Goal: Find contact information: Find contact information

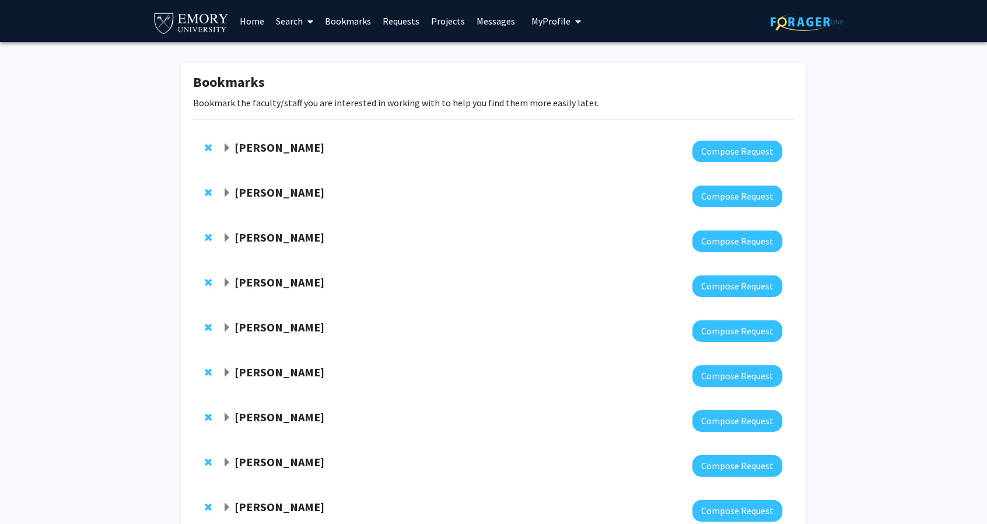
click at [310, 151] on strong "[PERSON_NAME]" at bounding box center [279, 147] width 90 height 15
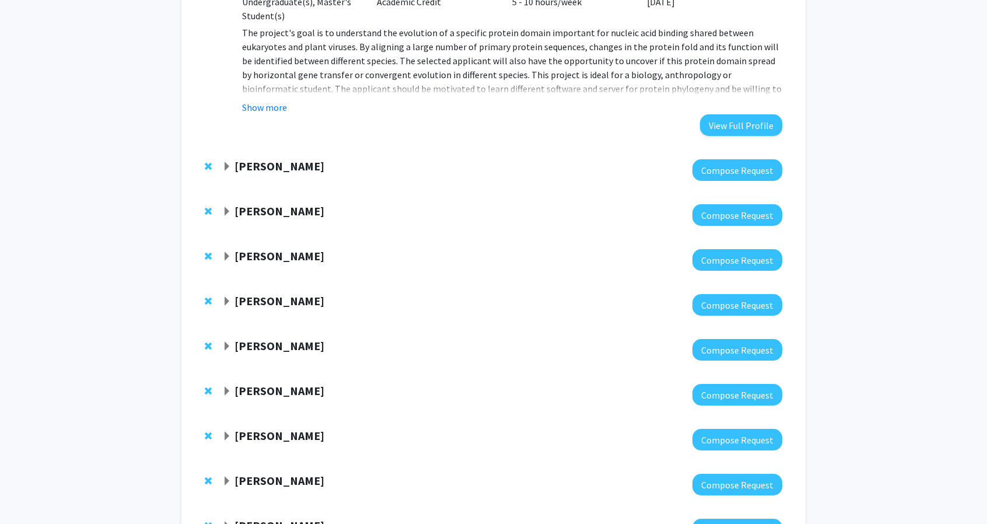
scroll to position [257, 0]
click at [271, 215] on strong "[PERSON_NAME]" at bounding box center [279, 210] width 90 height 15
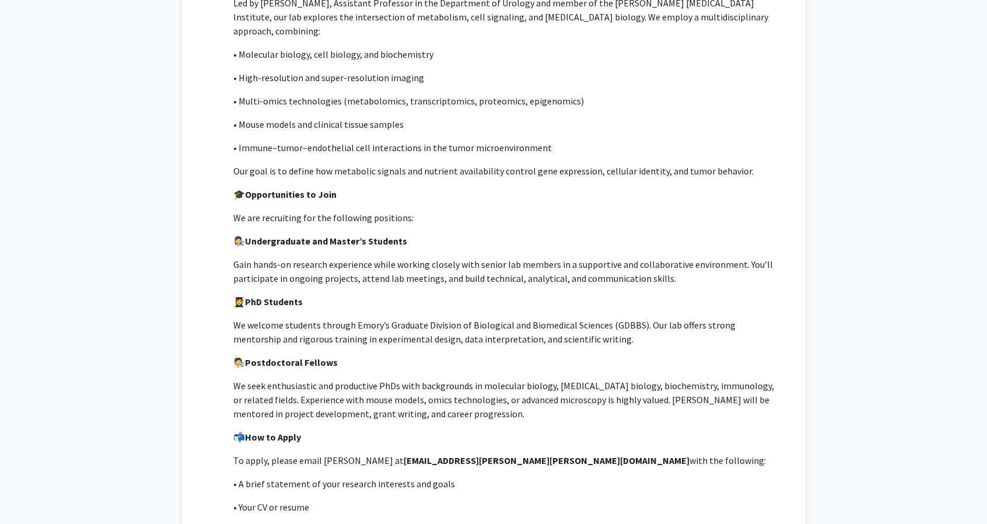
scroll to position [671, 0]
drag, startPoint x: 510, startPoint y: 406, endPoint x: 400, endPoint y: 406, distance: 109.6
click at [400, 453] on p "To apply, please email [PERSON_NAME] at [PERSON_NAME][EMAIL_ADDRESS][PERSON_NAM…" at bounding box center [507, 460] width 549 height 14
copy strong "[EMAIL_ADDRESS][PERSON_NAME][PERSON_NAME][DOMAIN_NAME]"
click at [400, 317] on p "We welcome students through Emory’s Graduate Division of Biological and Biomedi…" at bounding box center [507, 331] width 549 height 28
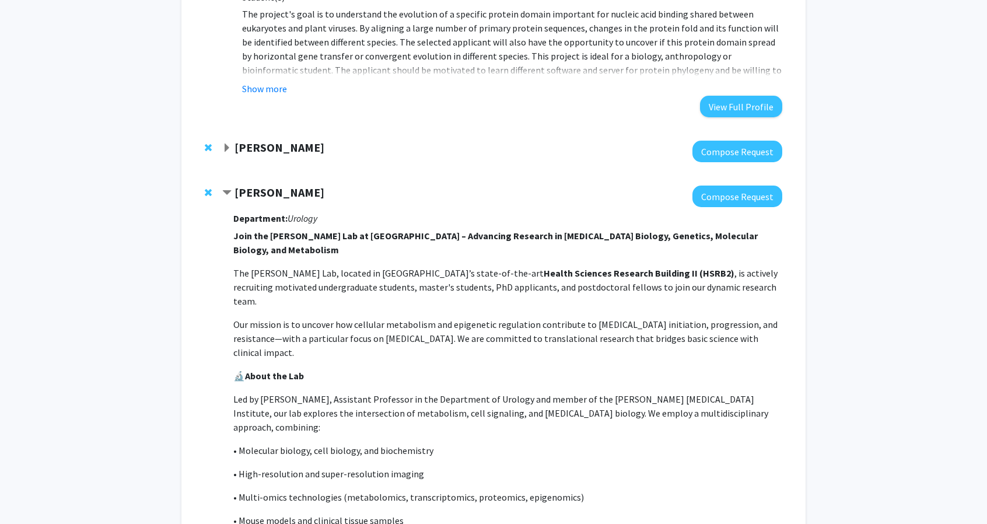
scroll to position [274, 0]
click at [279, 191] on strong "[PERSON_NAME]" at bounding box center [279, 192] width 90 height 15
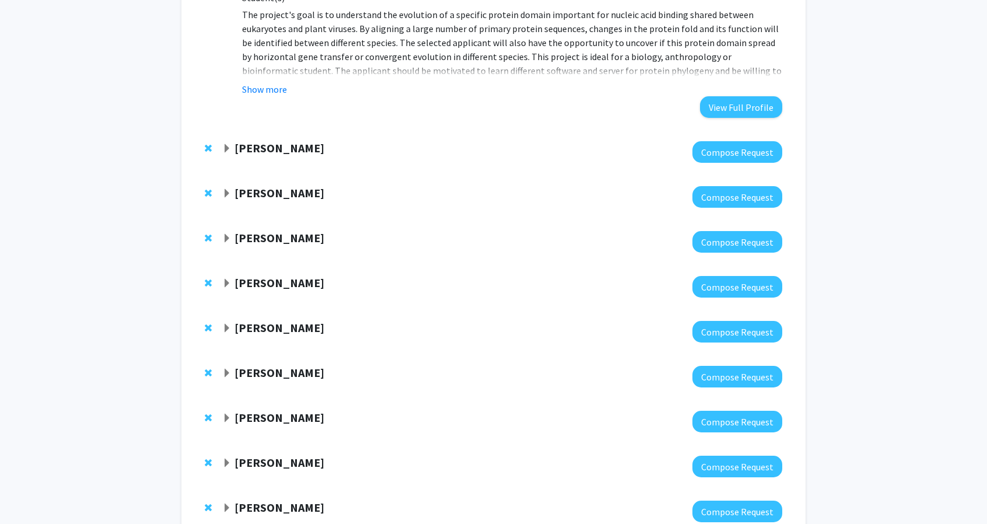
click at [279, 191] on strong "[PERSON_NAME]" at bounding box center [279, 192] width 90 height 15
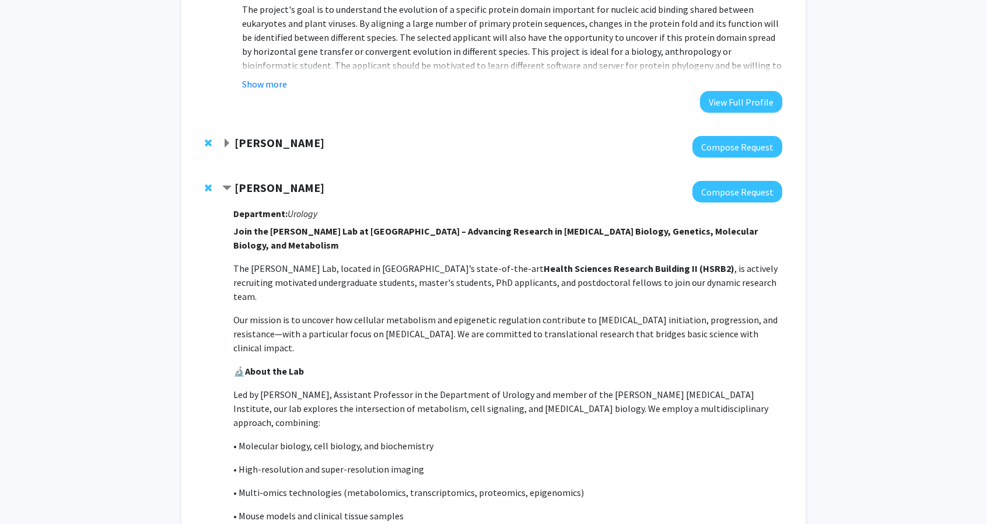
scroll to position [280, 0]
